Goal: Information Seeking & Learning: Learn about a topic

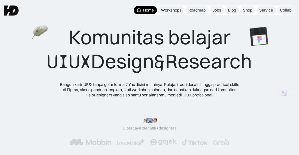
click at [62, 74] on div "Komunitas belajar UIUX Design & Research Bangun karir UIUX tanpa gelar formal? …" at bounding box center [149, 61] width 205 height 72
click at [218, 11] on div "Jobs" at bounding box center [217, 10] width 9 height 5
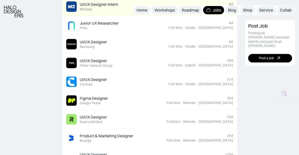
scroll to position [330, 0]
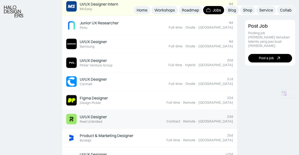
click at [153, 114] on div "UI/UX Designer Featured Reel Unlimited" at bounding box center [116, 119] width 100 height 11
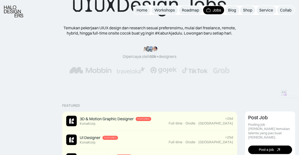
scroll to position [34, 0]
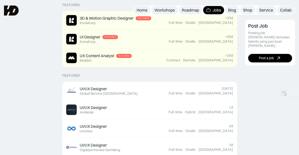
scroll to position [0, 0]
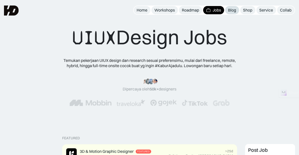
click at [232, 10] on div "Blog" at bounding box center [232, 10] width 8 height 5
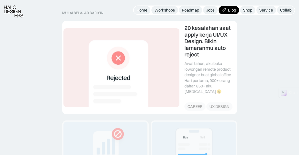
scroll to position [80, 0]
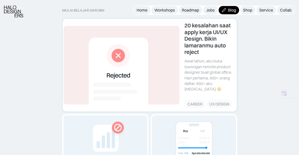
click at [190, 69] on link at bounding box center [150, 65] width 175 height 93
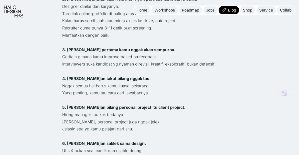
scroll to position [362, 0]
